Goal: Task Accomplishment & Management: Manage account settings

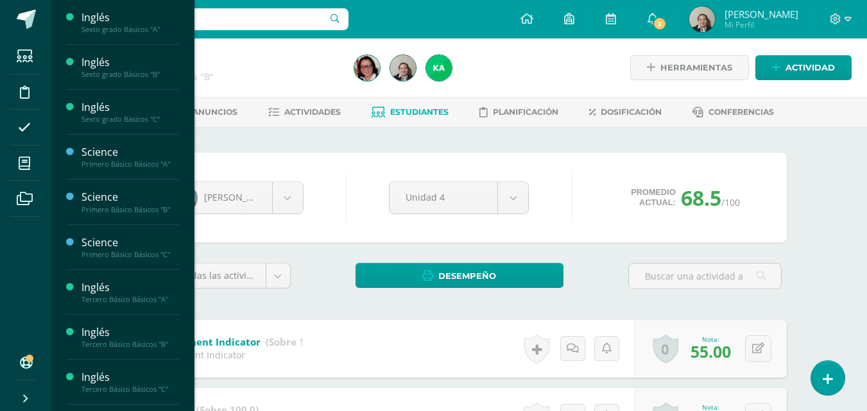
click at [124, 321] on span "Actividades" at bounding box center [120, 322] width 49 height 12
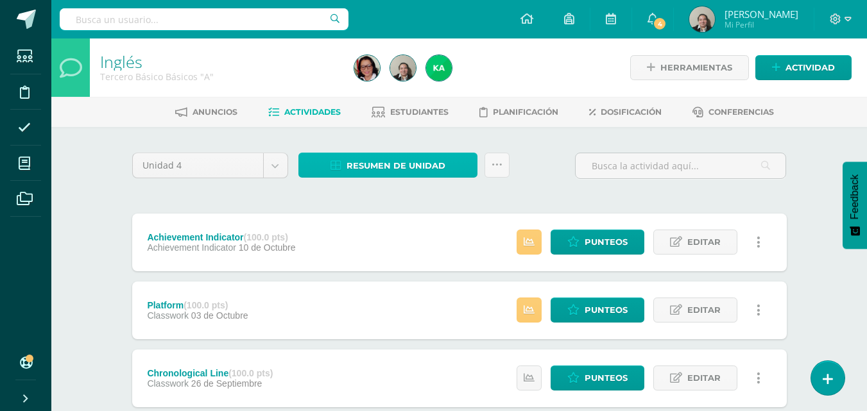
click at [402, 158] on span "Resumen de unidad" at bounding box center [395, 166] width 99 height 24
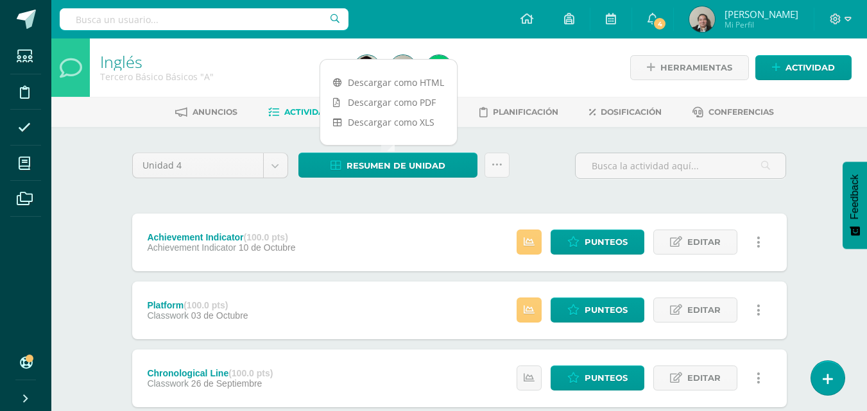
click at [395, 80] on link "Descargar como HTML" at bounding box center [388, 82] width 137 height 20
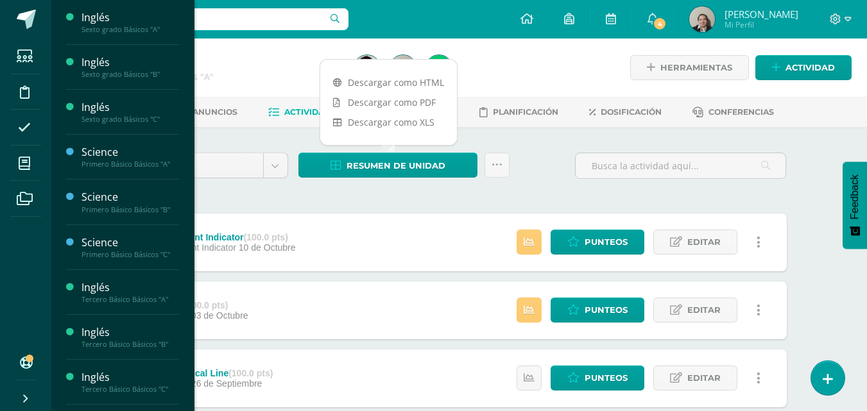
click at [126, 365] on span "Actividades" at bounding box center [120, 367] width 49 height 12
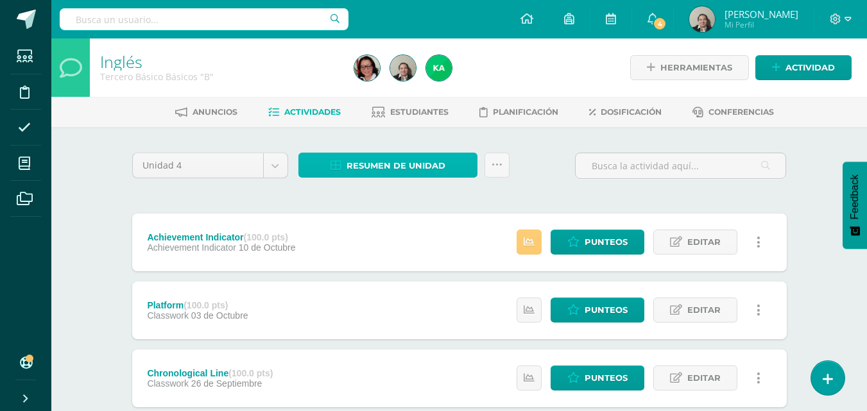
click at [444, 165] on span "Resumen de unidad" at bounding box center [395, 166] width 99 height 24
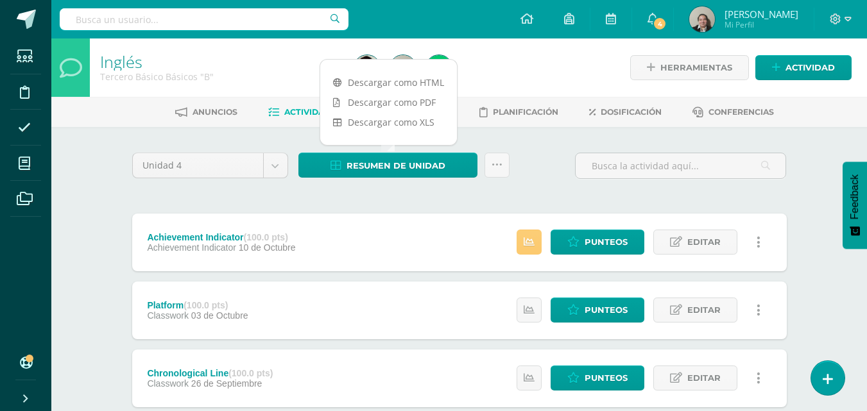
click at [429, 76] on link "Descargar como HTML" at bounding box center [388, 82] width 137 height 20
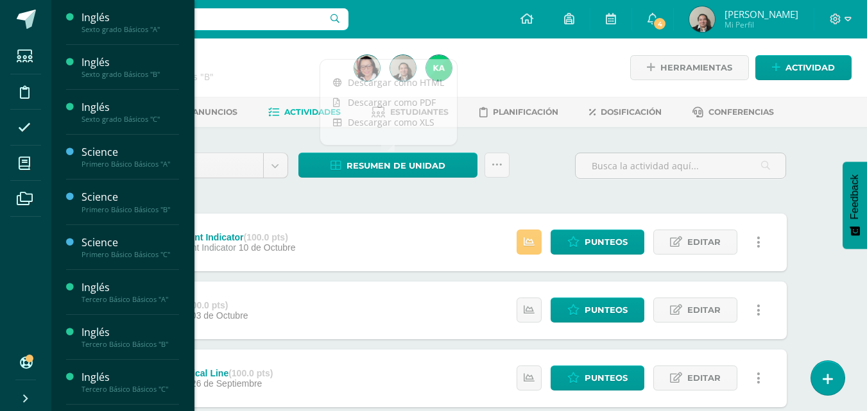
click at [116, 406] on span "Actividades" at bounding box center [120, 411] width 49 height 12
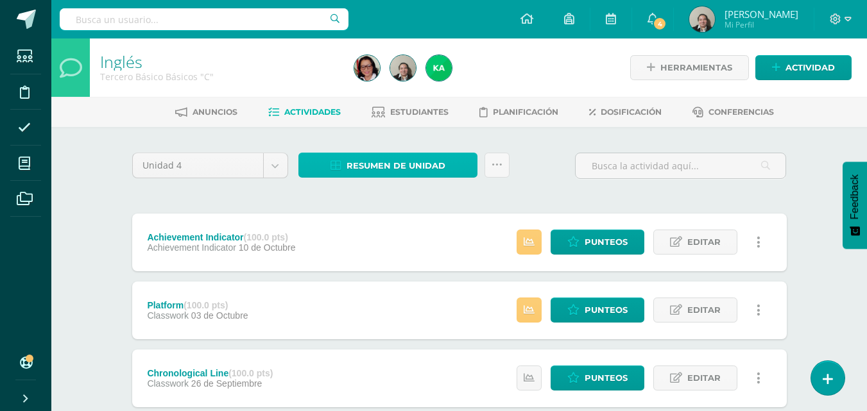
click at [416, 170] on span "Resumen de unidad" at bounding box center [395, 166] width 99 height 24
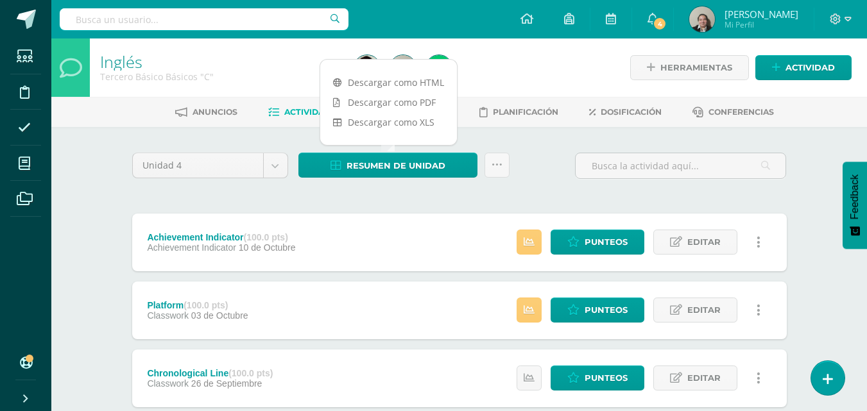
click at [418, 83] on link "Descargar como HTML" at bounding box center [388, 82] width 137 height 20
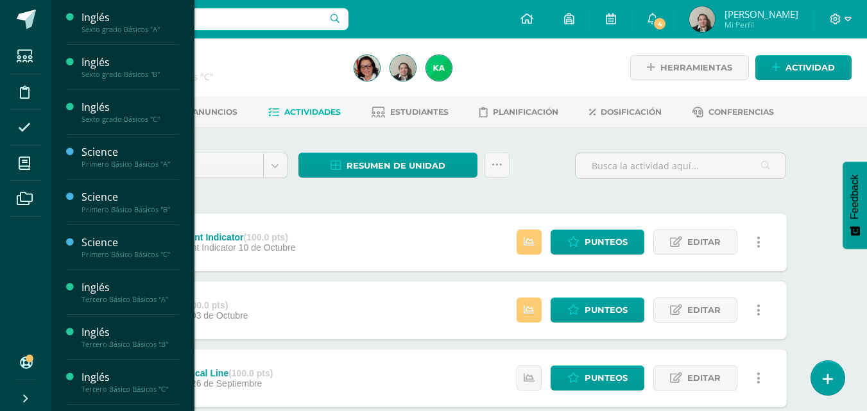
click at [120, 55] on span "Actividades" at bounding box center [120, 52] width 49 height 12
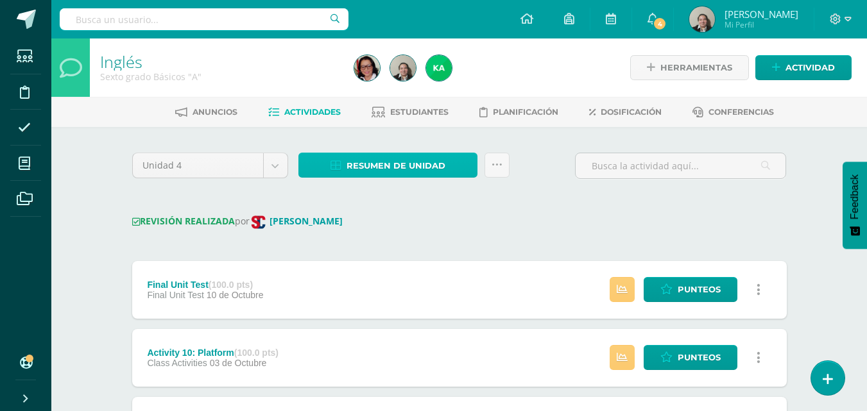
click at [425, 170] on span "Resumen de unidad" at bounding box center [395, 166] width 99 height 24
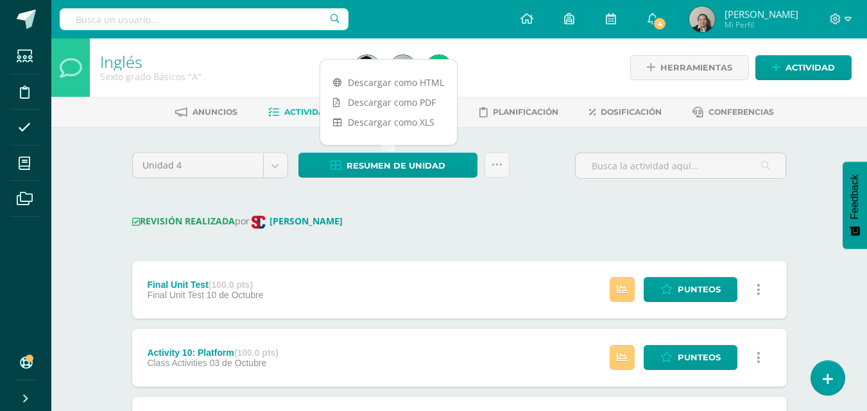
click at [413, 80] on link "Descargar como HTML" at bounding box center [388, 82] width 137 height 20
click at [698, 361] on span "Punteos" at bounding box center [698, 358] width 43 height 24
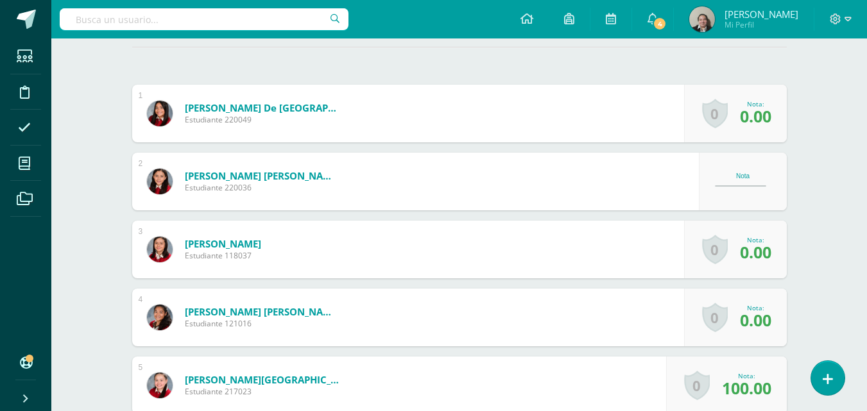
scroll to position [1, 0]
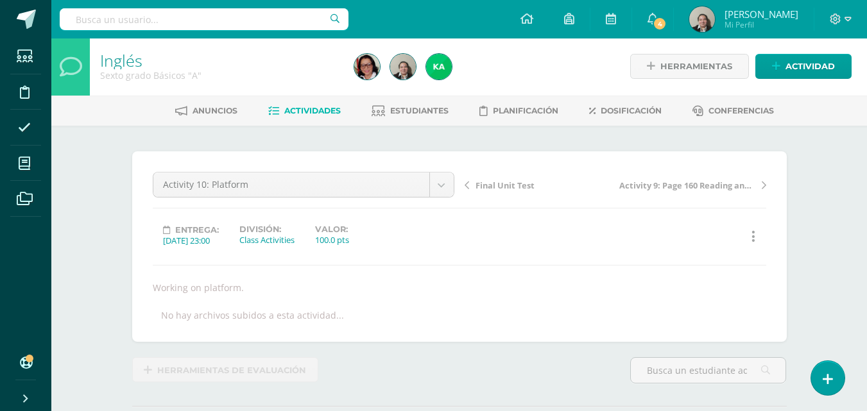
click at [285, 108] on span "Actividades" at bounding box center [312, 111] width 56 height 10
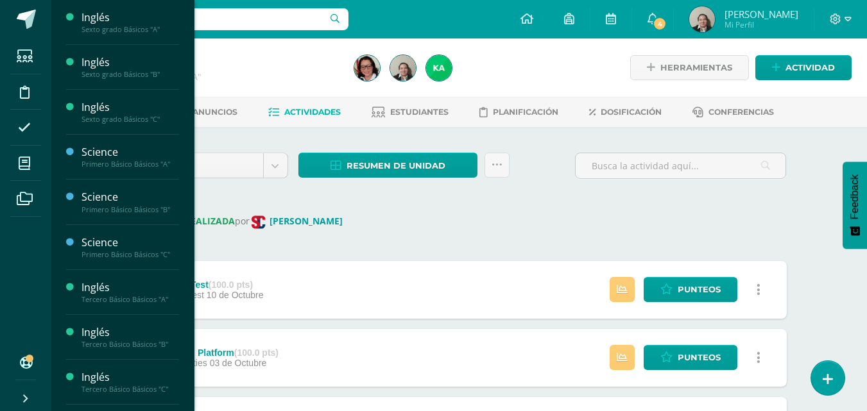
click at [114, 101] on span "Actividades" at bounding box center [120, 96] width 49 height 12
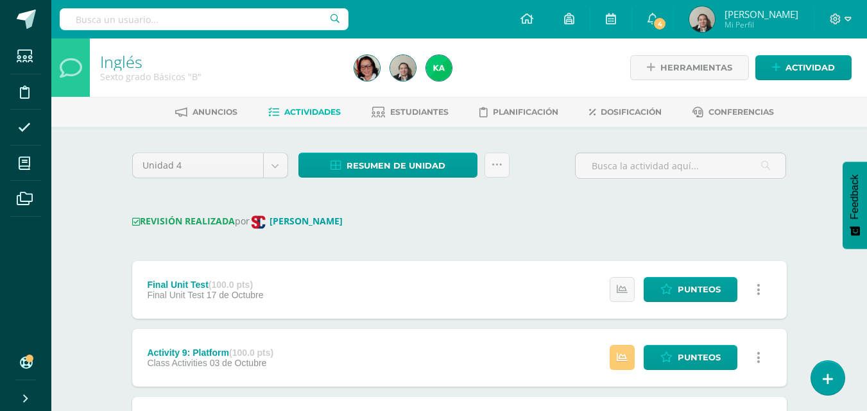
click at [396, 224] on div "REVISIÓN REALIZADA por Lucía Rivas" at bounding box center [459, 222] width 654 height 17
click at [400, 167] on span "Resumen de unidad" at bounding box center [395, 166] width 99 height 24
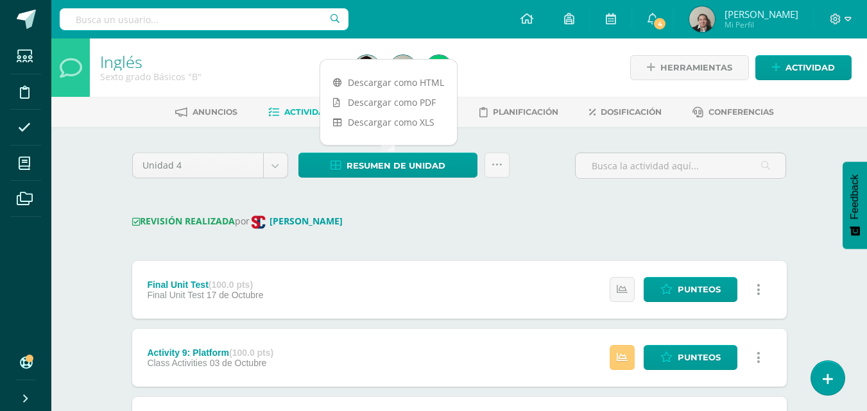
click at [405, 80] on link "Descargar como HTML" at bounding box center [388, 82] width 137 height 20
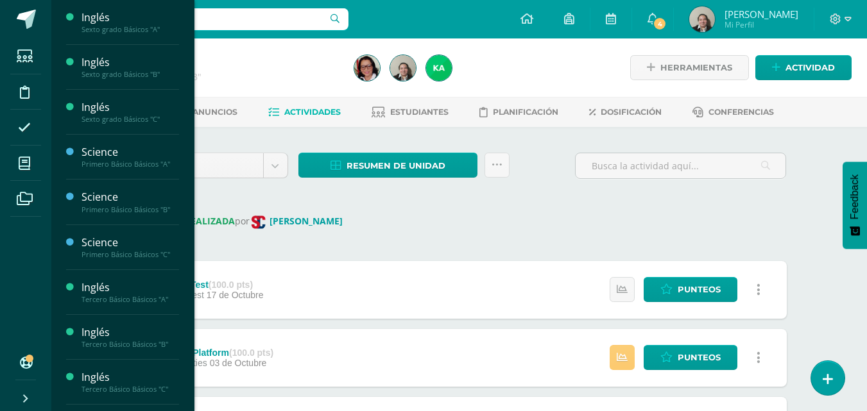
click at [114, 140] on span "Actividades" at bounding box center [120, 141] width 49 height 12
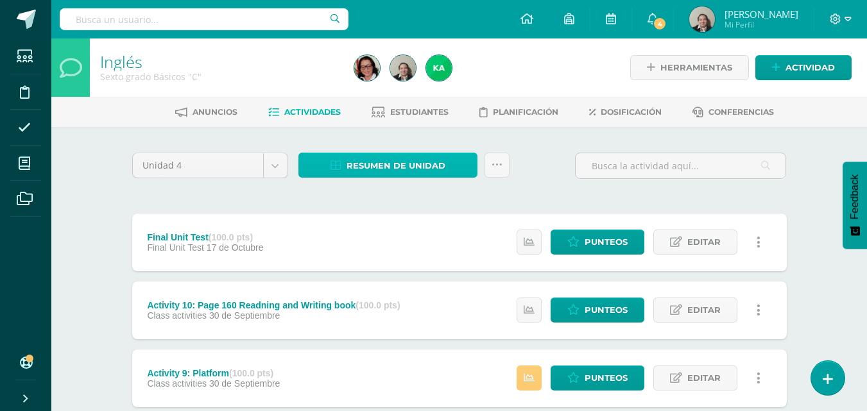
click at [355, 164] on span "Resumen de unidad" at bounding box center [395, 166] width 99 height 24
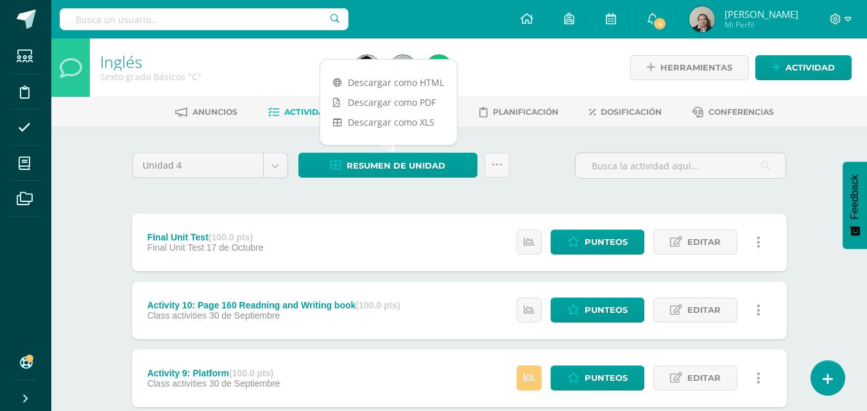
click at [427, 78] on link "Descargar como HTML" at bounding box center [388, 82] width 137 height 20
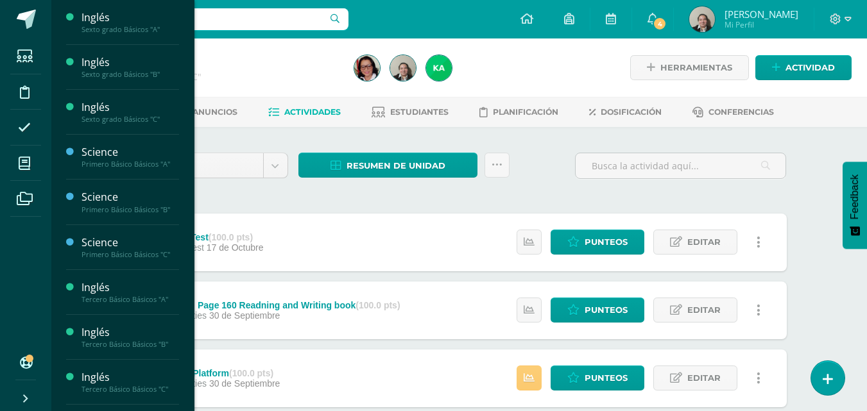
click at [126, 77] on span "Estudiantes" at bounding box center [123, 77] width 51 height 12
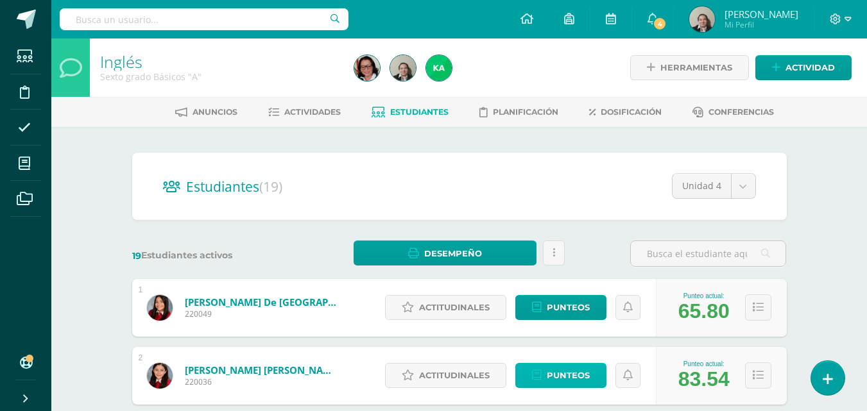
click at [562, 381] on span "Punteos" at bounding box center [568, 376] width 43 height 24
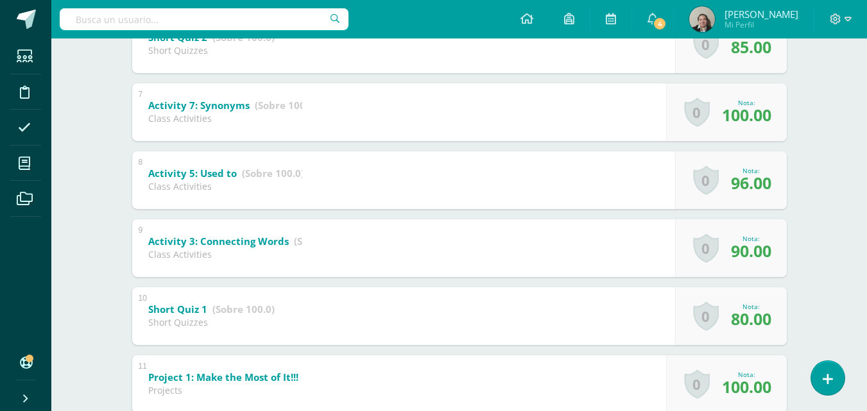
scroll to position [285, 0]
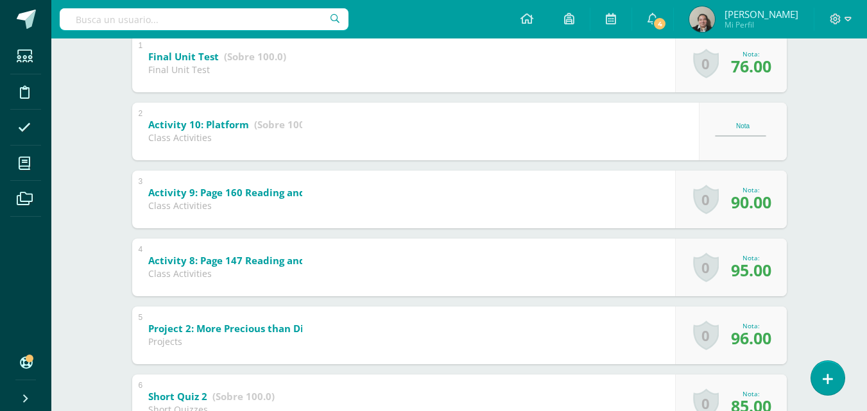
click at [743, 128] on div "Nota" at bounding box center [743, 126] width 56 height 7
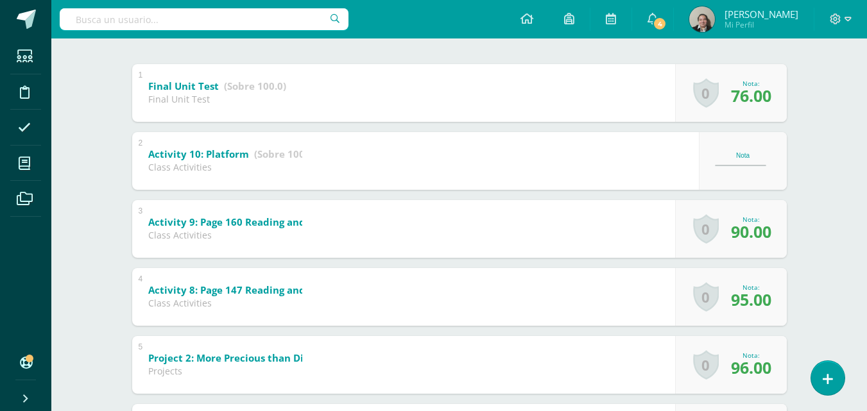
scroll to position [244, 0]
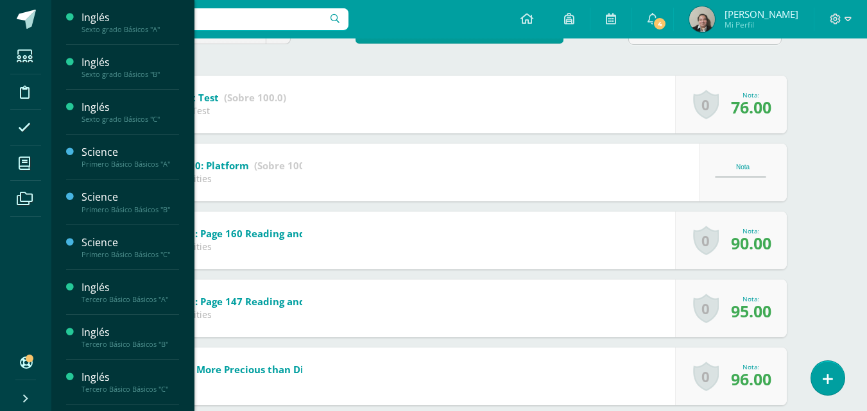
click at [110, 50] on span "Actividades" at bounding box center [120, 52] width 49 height 12
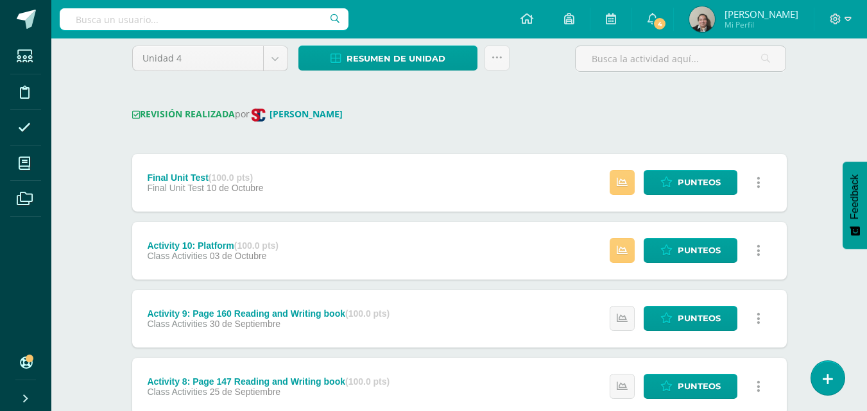
scroll to position [115, 0]
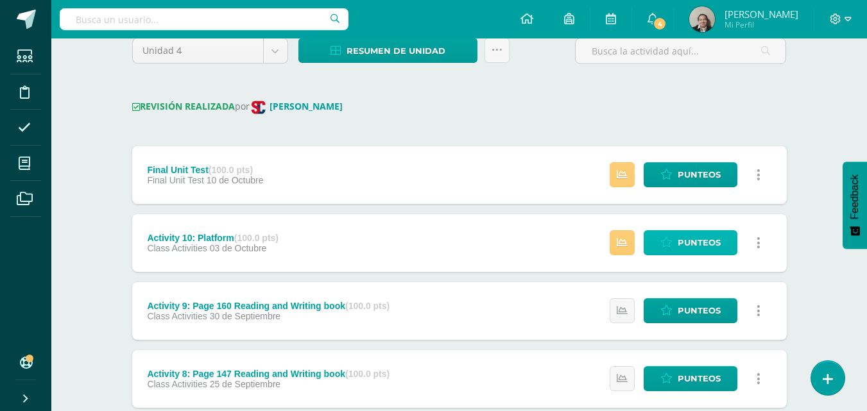
click at [693, 237] on span "Punteos" at bounding box center [698, 243] width 43 height 24
click at [689, 246] on span "Punteos" at bounding box center [698, 243] width 43 height 24
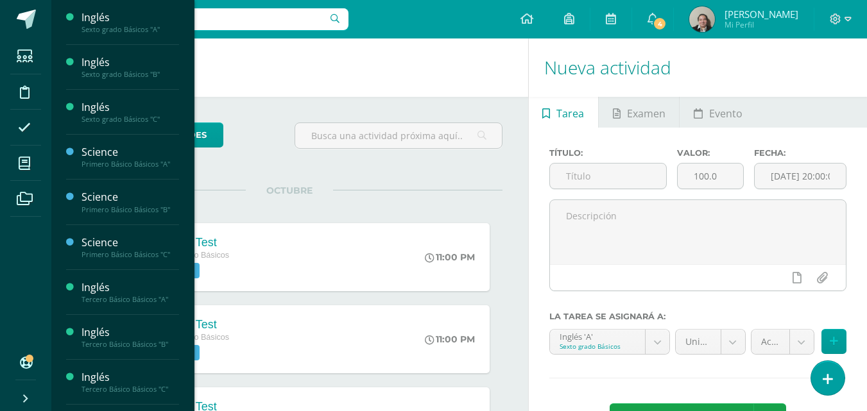
click at [118, 53] on span "Actividades" at bounding box center [120, 52] width 49 height 12
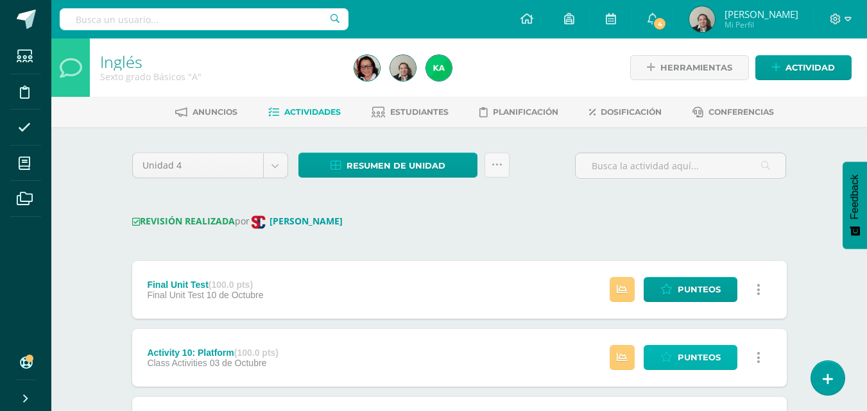
click at [684, 355] on span "Punteos" at bounding box center [698, 358] width 43 height 24
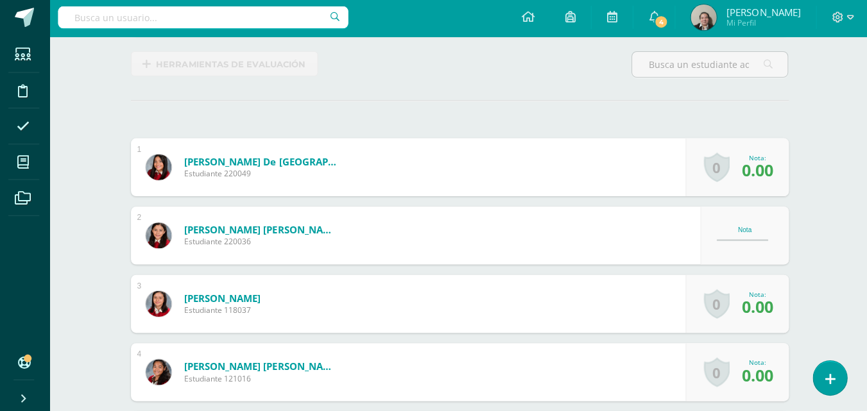
scroll to position [317, 0]
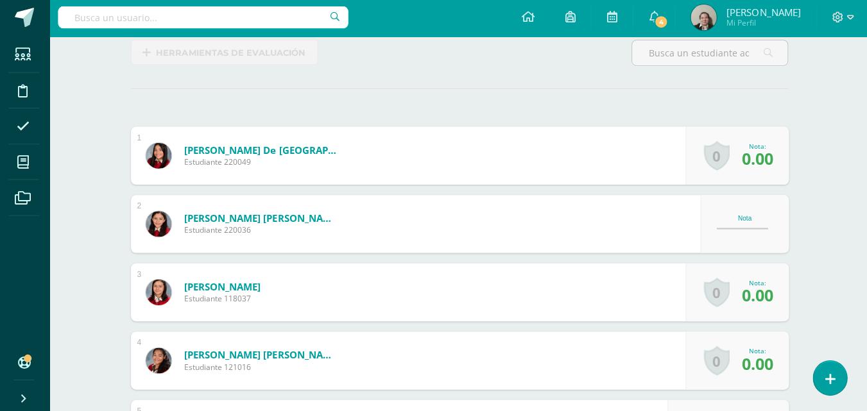
click at [749, 222] on div "Nota" at bounding box center [743, 219] width 56 height 7
click at [746, 221] on div "Nota" at bounding box center [743, 219] width 56 height 7
click at [754, 221] on div "Nota" at bounding box center [743, 219] width 56 height 7
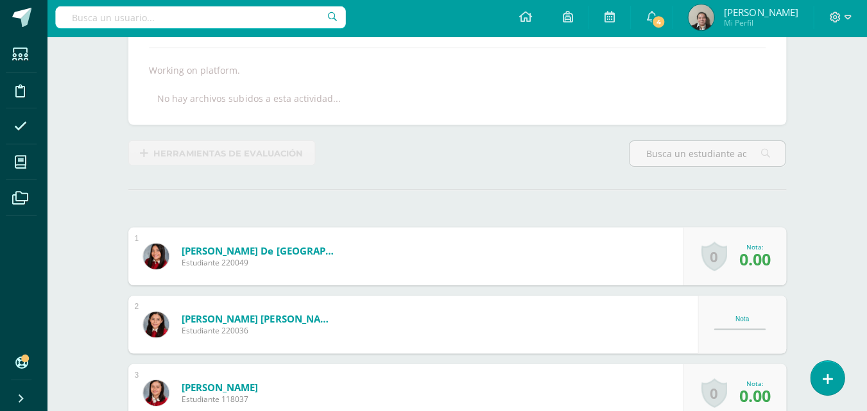
scroll to position [232, 0]
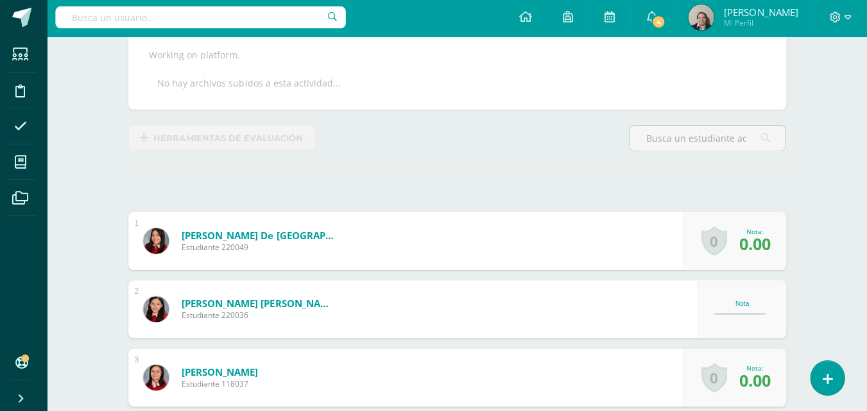
click at [742, 303] on div "Nota" at bounding box center [743, 304] width 56 height 7
click at [746, 307] on div "Nota" at bounding box center [743, 304] width 56 height 7
click at [659, 17] on span "4" at bounding box center [659, 24] width 14 height 14
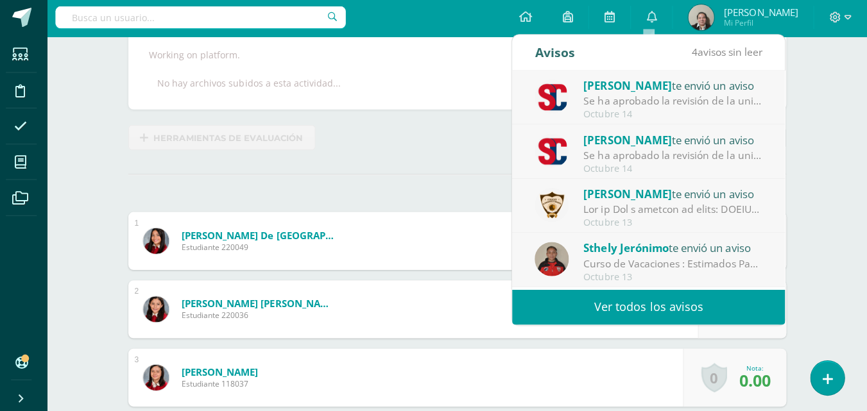
click at [667, 103] on div "Se ha aprobado la revisión de la unidad Unidad 4 para el curso Inglés Sexto gra…" at bounding box center [674, 103] width 178 height 15
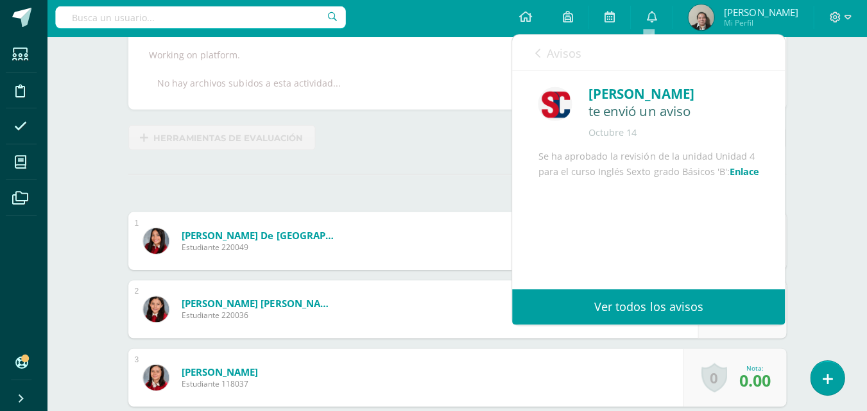
click at [730, 179] on link "Enlace" at bounding box center [745, 173] width 30 height 12
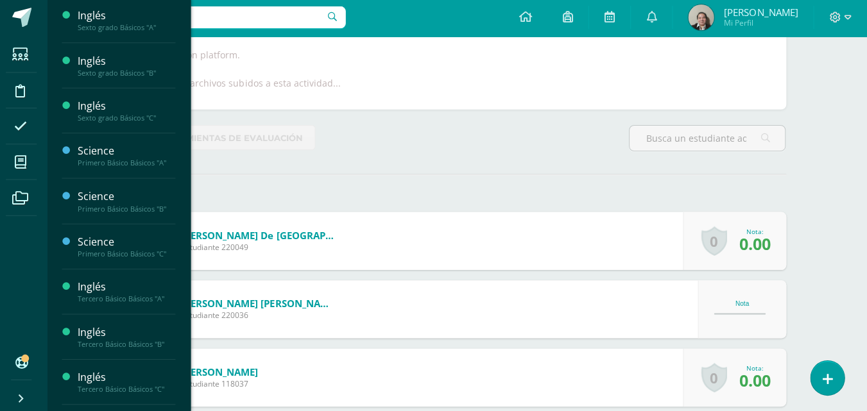
click at [121, 138] on span "Actividades" at bounding box center [120, 141] width 49 height 12
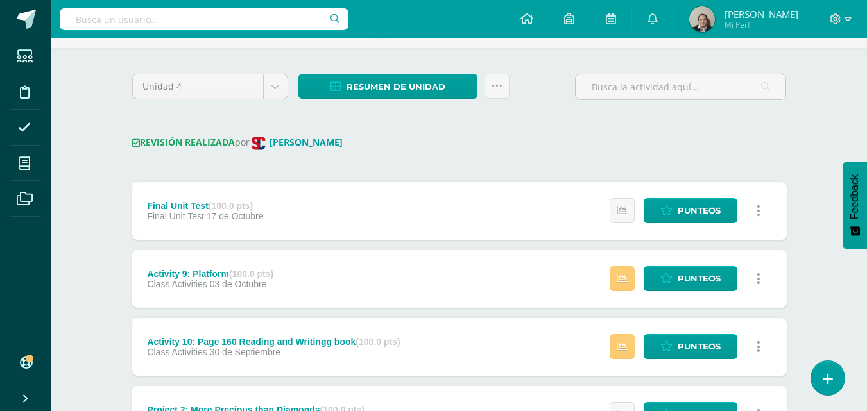
scroll to position [99, 0]
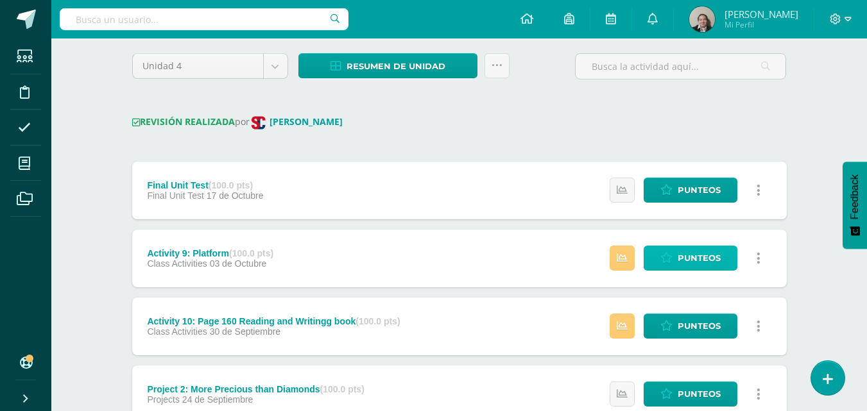
click at [697, 265] on span "Punteos" at bounding box center [698, 258] width 43 height 24
click at [688, 264] on span "Punteos" at bounding box center [698, 258] width 43 height 24
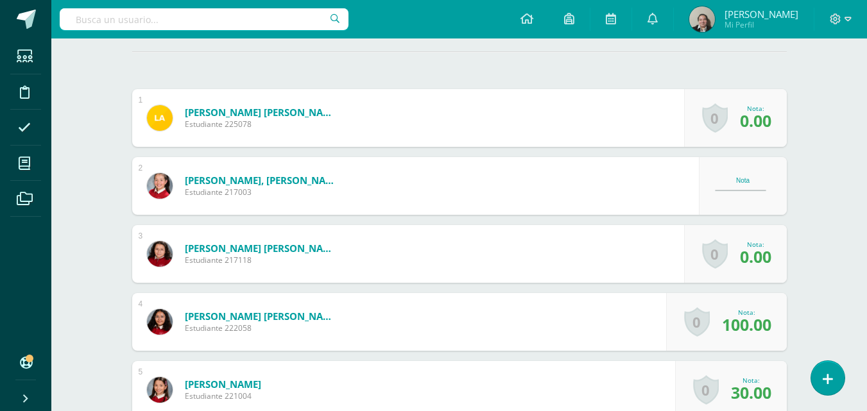
scroll to position [357, 0]
click at [743, 189] on div at bounding box center [740, 189] width 51 height 1
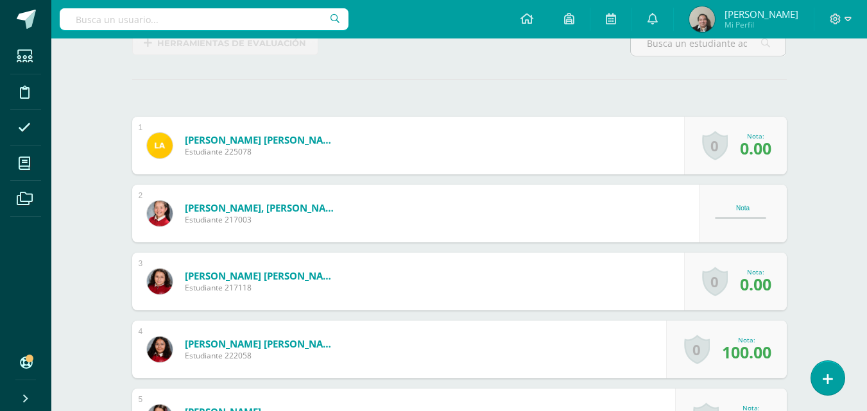
scroll to position [329, 0]
click at [770, 140] on span "0.00" at bounding box center [755, 148] width 31 height 22
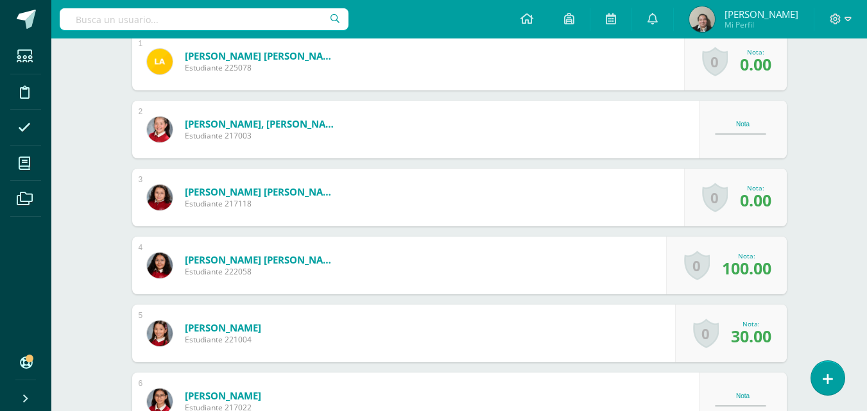
scroll to position [414, 0]
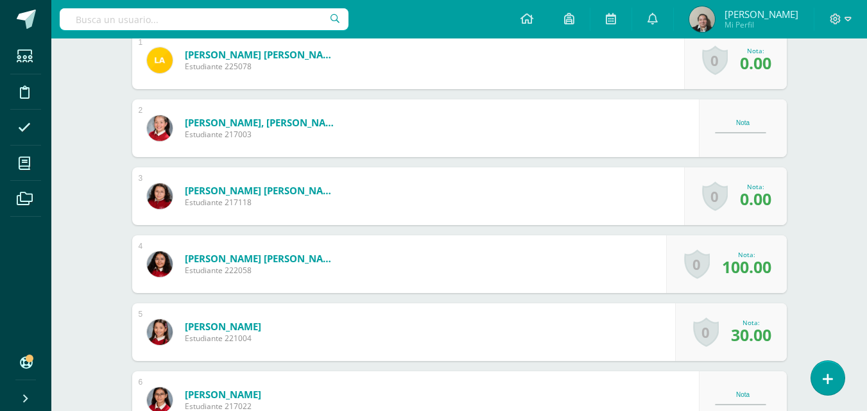
click at [749, 132] on div at bounding box center [740, 132] width 51 height 1
click at [756, 132] on div at bounding box center [740, 132] width 51 height 1
click at [764, 196] on span "0.00" at bounding box center [755, 199] width 31 height 22
click at [763, 198] on span "0.00" at bounding box center [755, 199] width 31 height 22
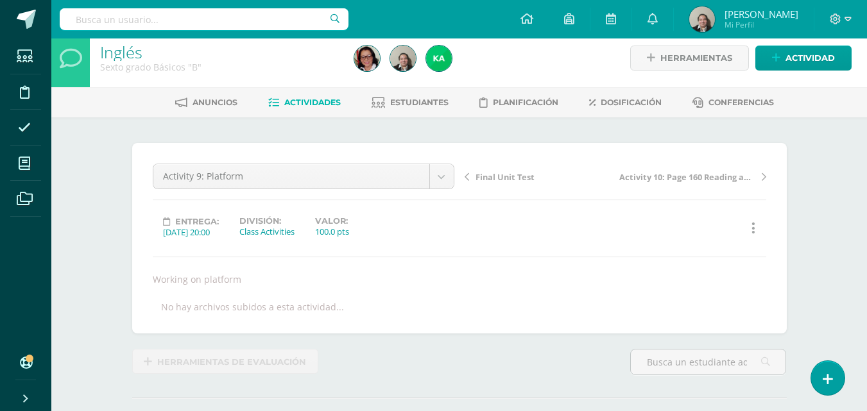
scroll to position [2, 0]
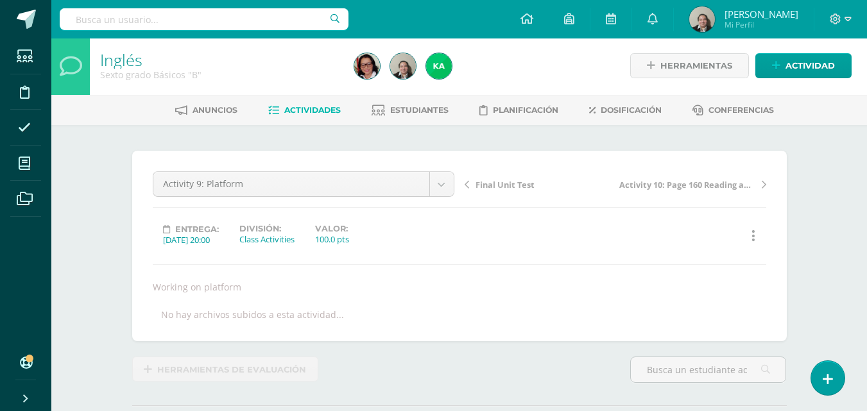
click at [756, 231] on link at bounding box center [753, 236] width 25 height 25
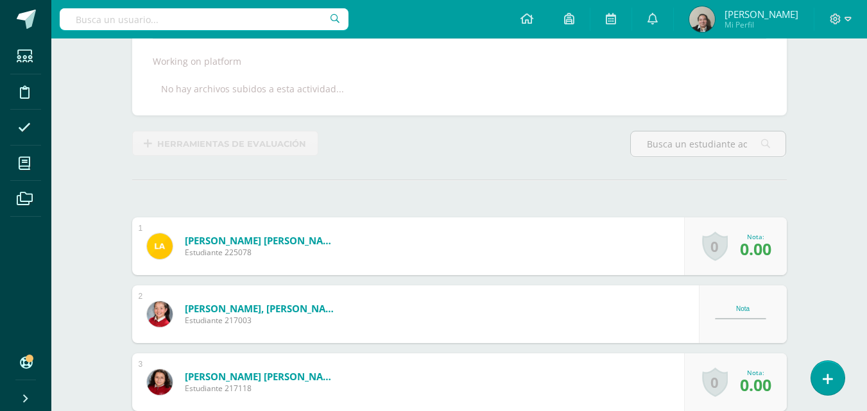
scroll to position [240, 0]
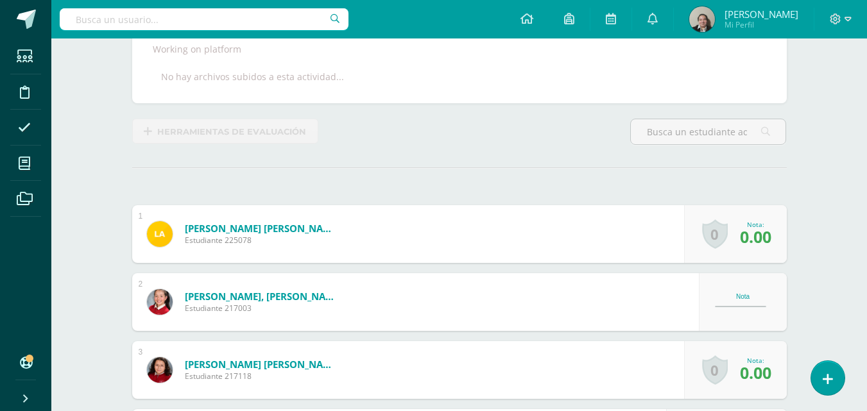
click at [740, 245] on span "0.00" at bounding box center [755, 237] width 31 height 22
click at [749, 231] on span "0.00" at bounding box center [755, 237] width 31 height 22
click at [746, 239] on span "0.00" at bounding box center [755, 237] width 31 height 22
click at [745, 239] on span "0.00" at bounding box center [755, 237] width 31 height 22
click at [756, 228] on span "0.00" at bounding box center [755, 237] width 31 height 22
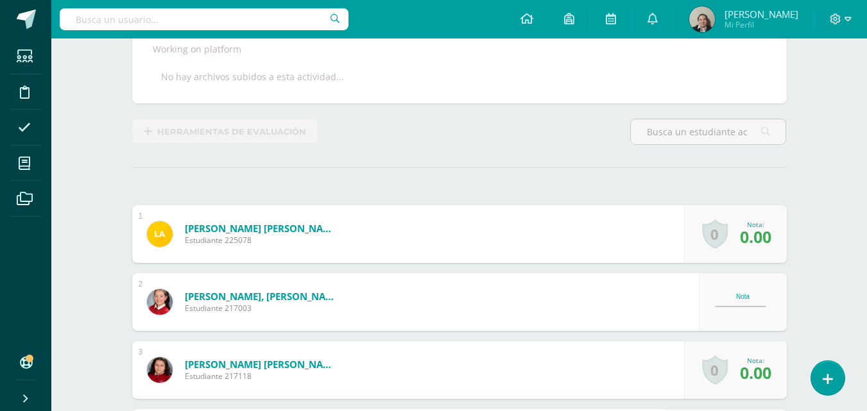
click at [757, 242] on span "0.00" at bounding box center [755, 237] width 31 height 22
click at [757, 241] on span "0.00" at bounding box center [755, 237] width 31 height 22
click at [656, 16] on link at bounding box center [652, 19] width 41 height 38
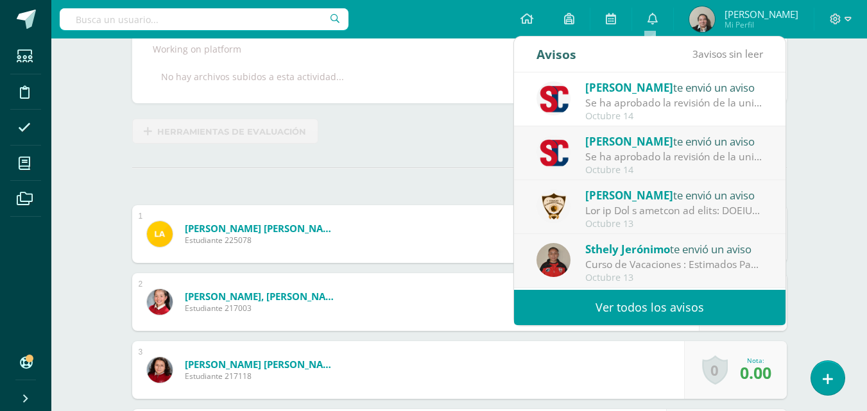
click at [614, 96] on div "Se ha aprobado la revisión de la unidad Unidad 4 para el curso Inglés Sexto gra…" at bounding box center [674, 103] width 178 height 15
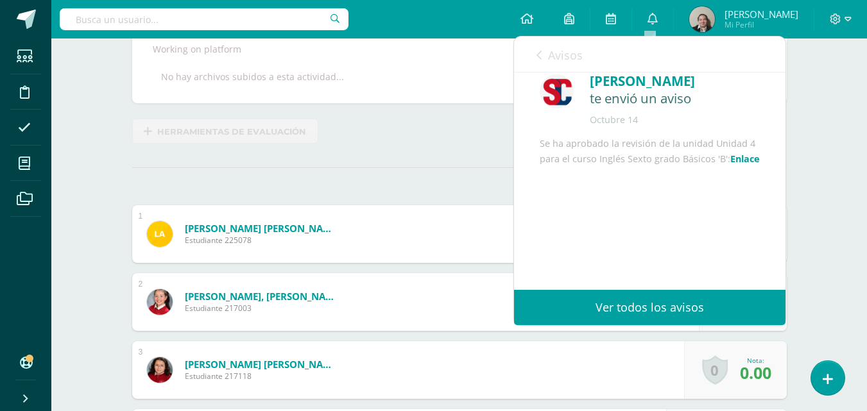
scroll to position [19, 0]
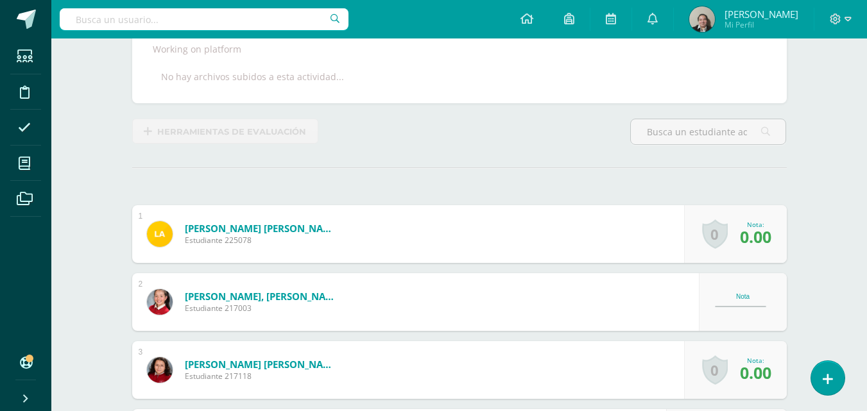
click at [236, 144] on div "Herramientas de evaluación" at bounding box center [237, 137] width 221 height 37
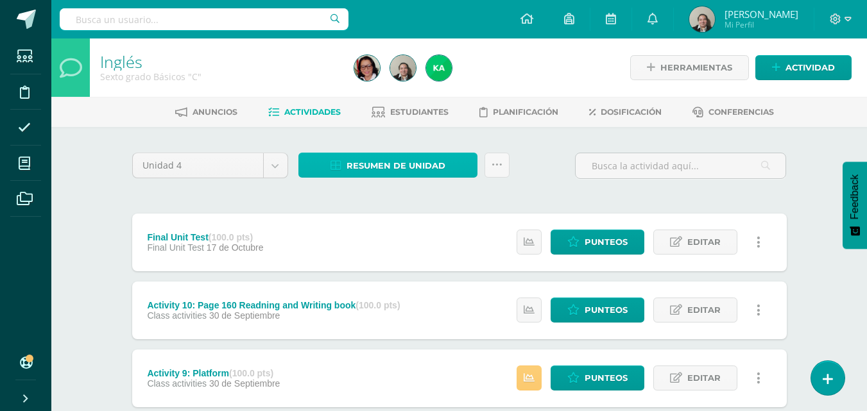
click at [350, 161] on span "Resumen de unidad" at bounding box center [395, 166] width 99 height 24
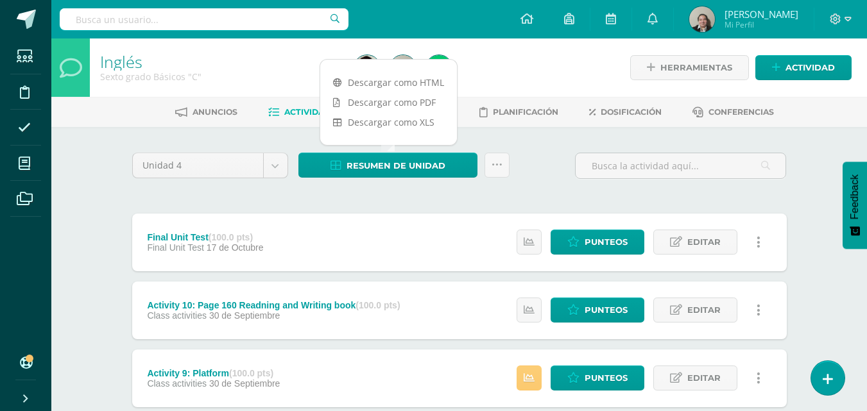
click at [396, 83] on link "Descargar como HTML" at bounding box center [388, 82] width 137 height 20
